Goal: Check status: Check status

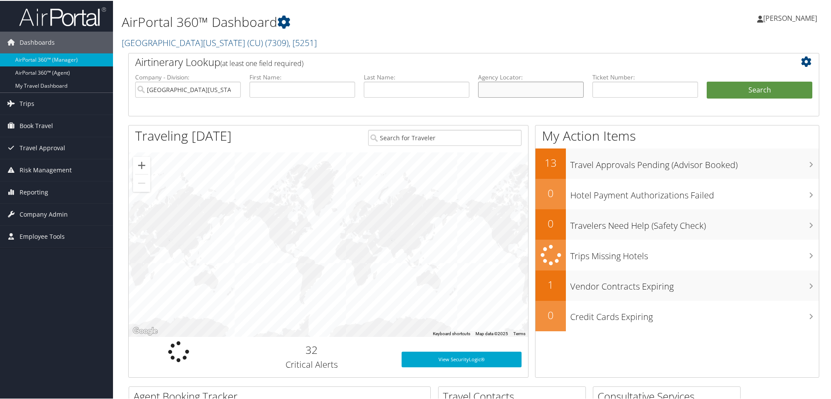
click at [504, 86] on input "text" at bounding box center [531, 89] width 106 height 16
paste input "DL7DFG"
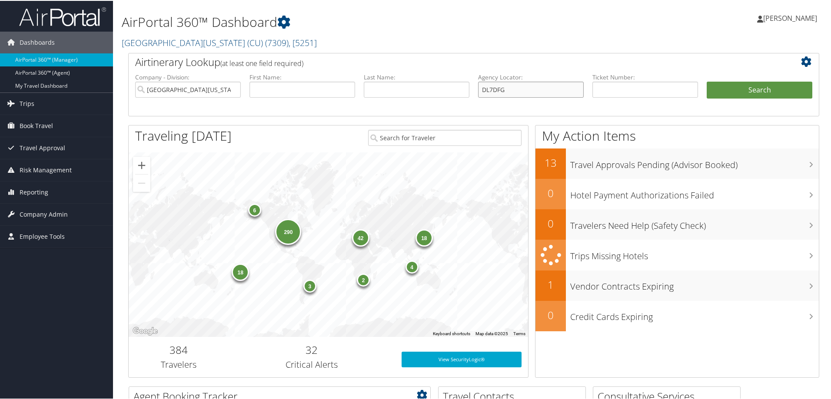
type input "DL7DFG"
click at [752, 92] on button "Search" at bounding box center [760, 89] width 106 height 17
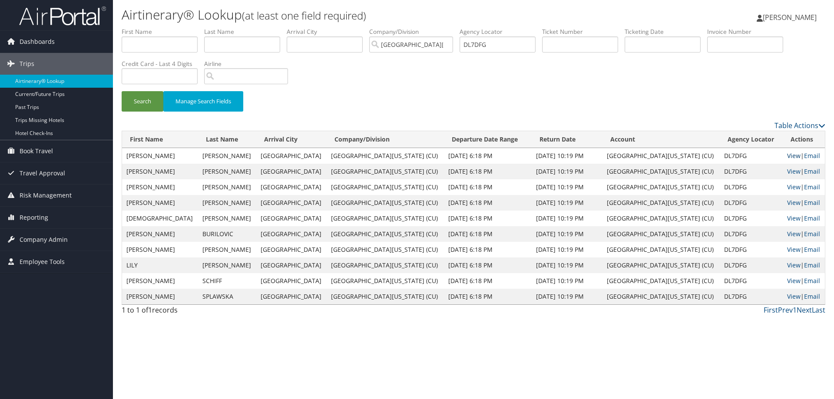
click at [788, 153] on link "View" at bounding box center [794, 156] width 13 height 8
